Goal: Go to known website: Go to known website

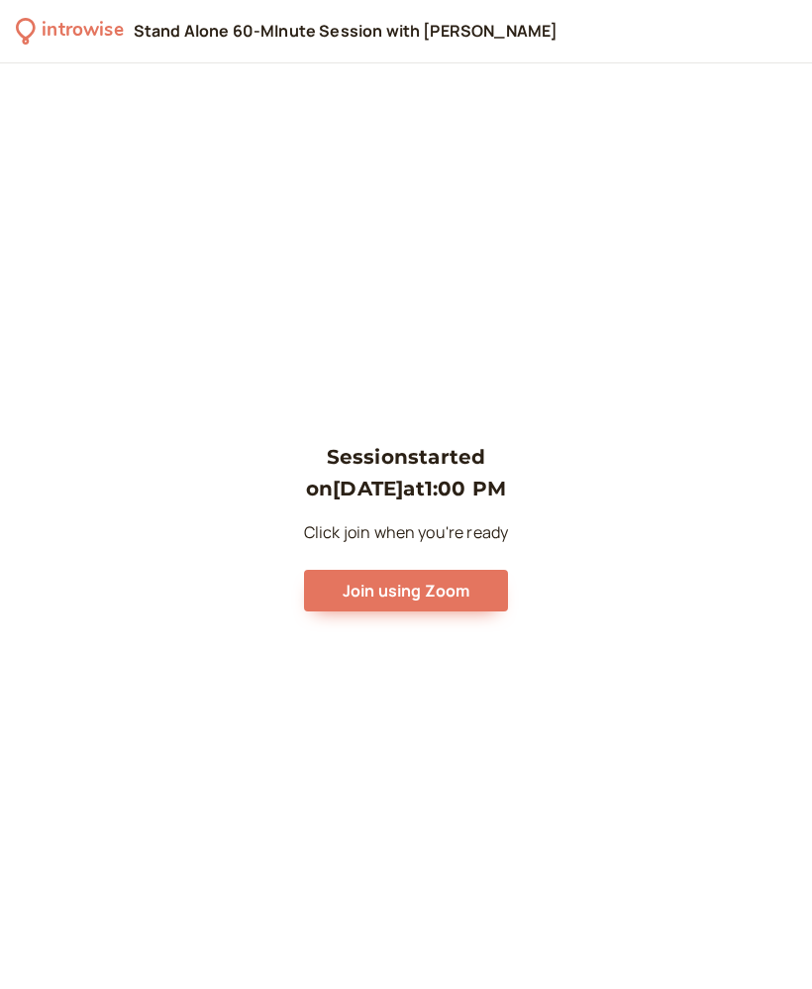
click at [587, 397] on div "Session started on [DATE] 1:00 PM Click join when you're ready Join using Zoom" at bounding box center [406, 525] width 812 height 925
click at [436, 114] on div "Session started on [DATE] 1:00 PM Click join when you're ready Join using Zoom" at bounding box center [406, 525] width 812 height 925
click at [89, 28] on div "introwise" at bounding box center [82, 31] width 81 height 31
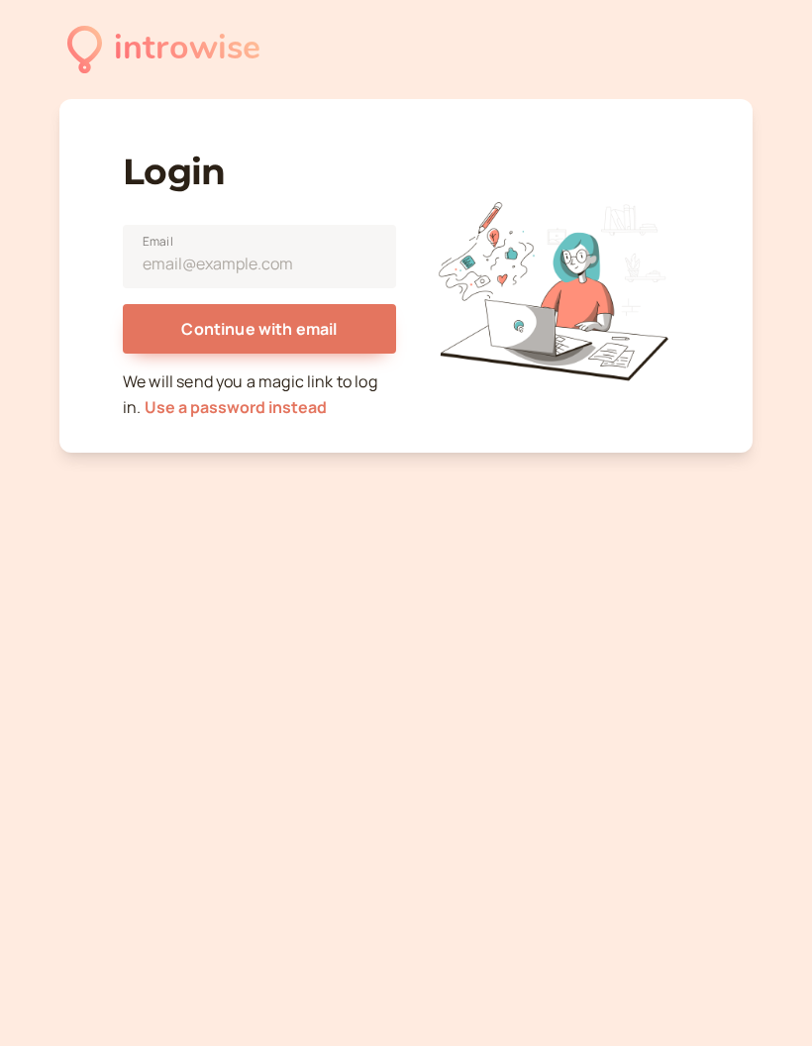
click at [795, 752] on div "introwise Login Email Continue with email We will send you a magic link to log …" at bounding box center [406, 523] width 812 height 1046
